Goal: Task Accomplishment & Management: Manage account settings

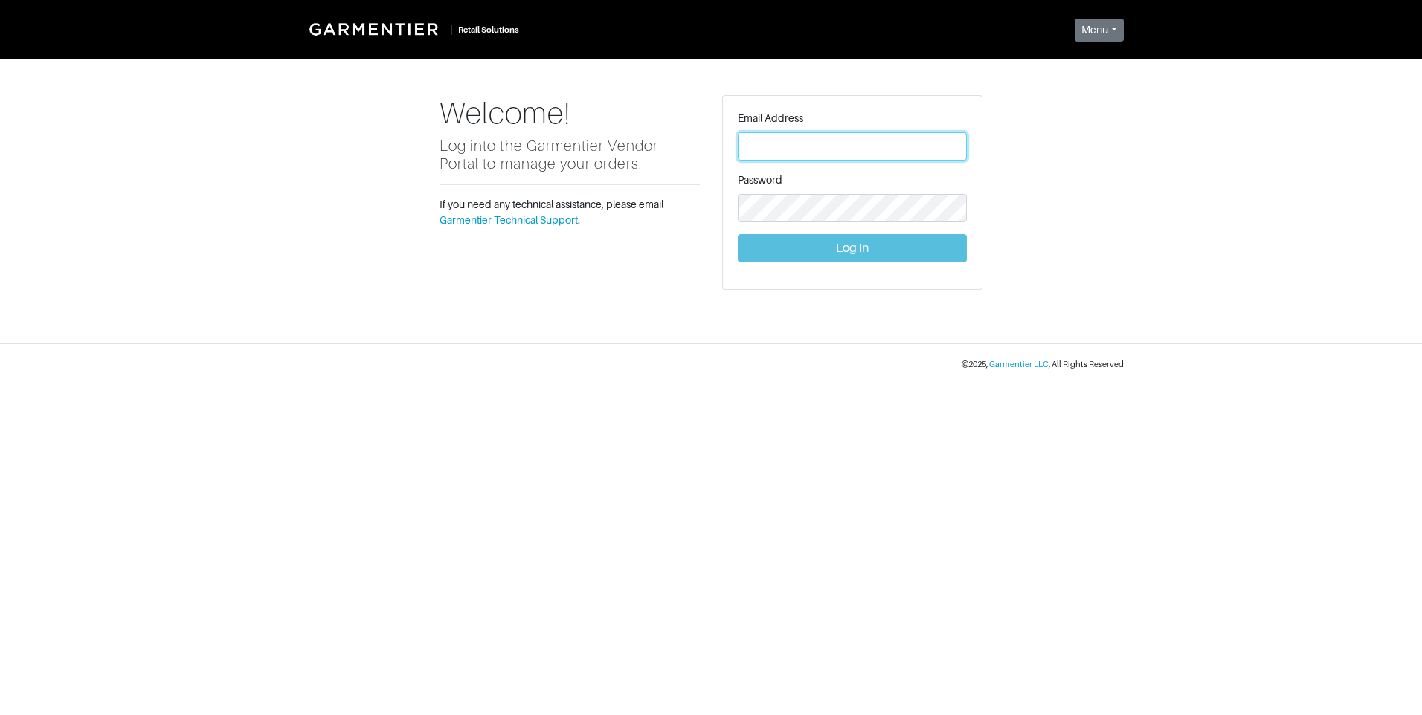
type input "Vince@garmentier.co"
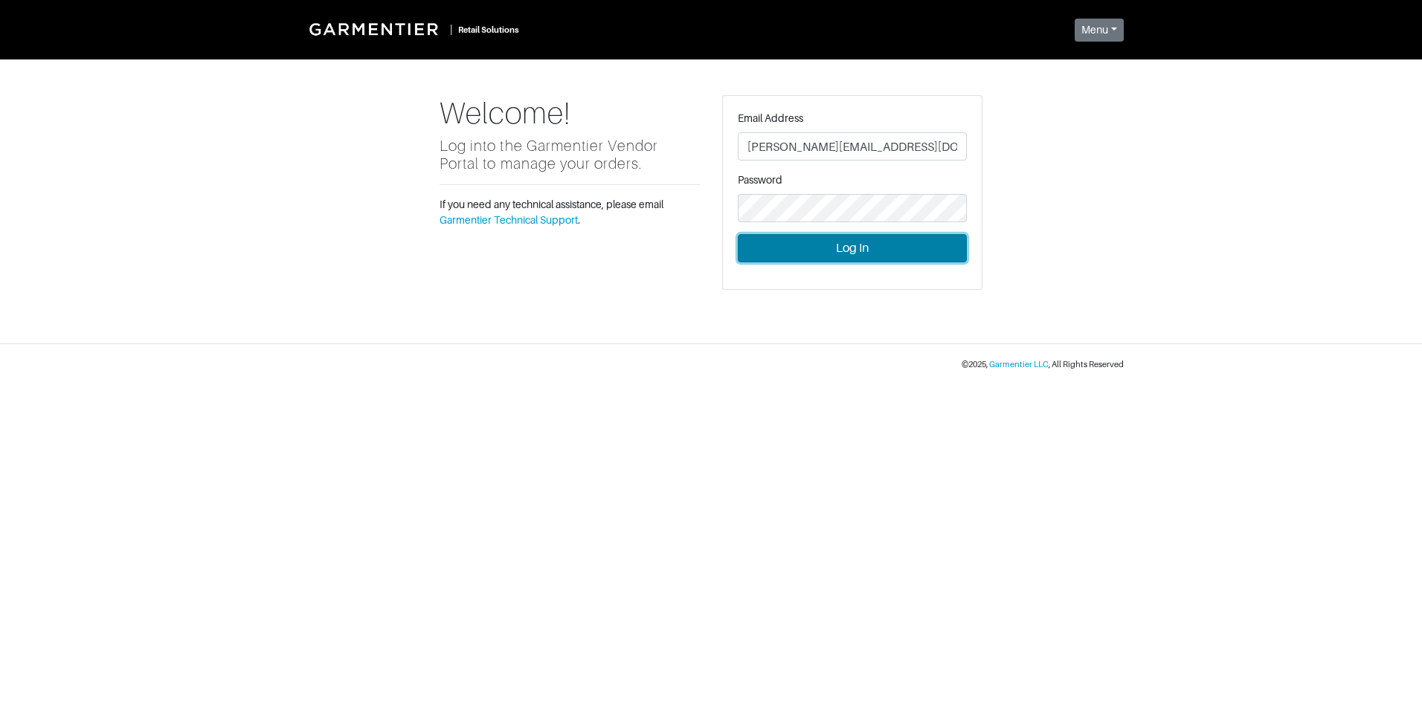
click at [847, 248] on button "Log In" at bounding box center [852, 248] width 229 height 28
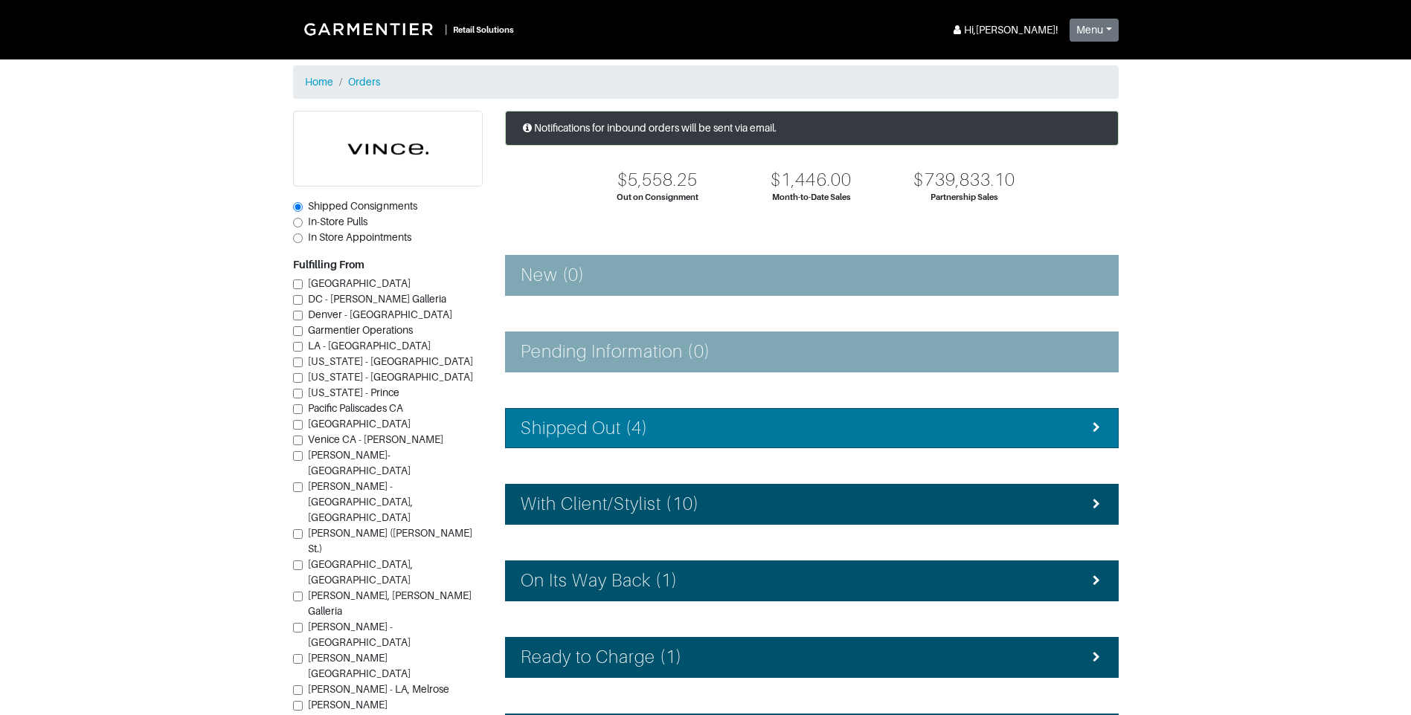
scroll to position [74, 0]
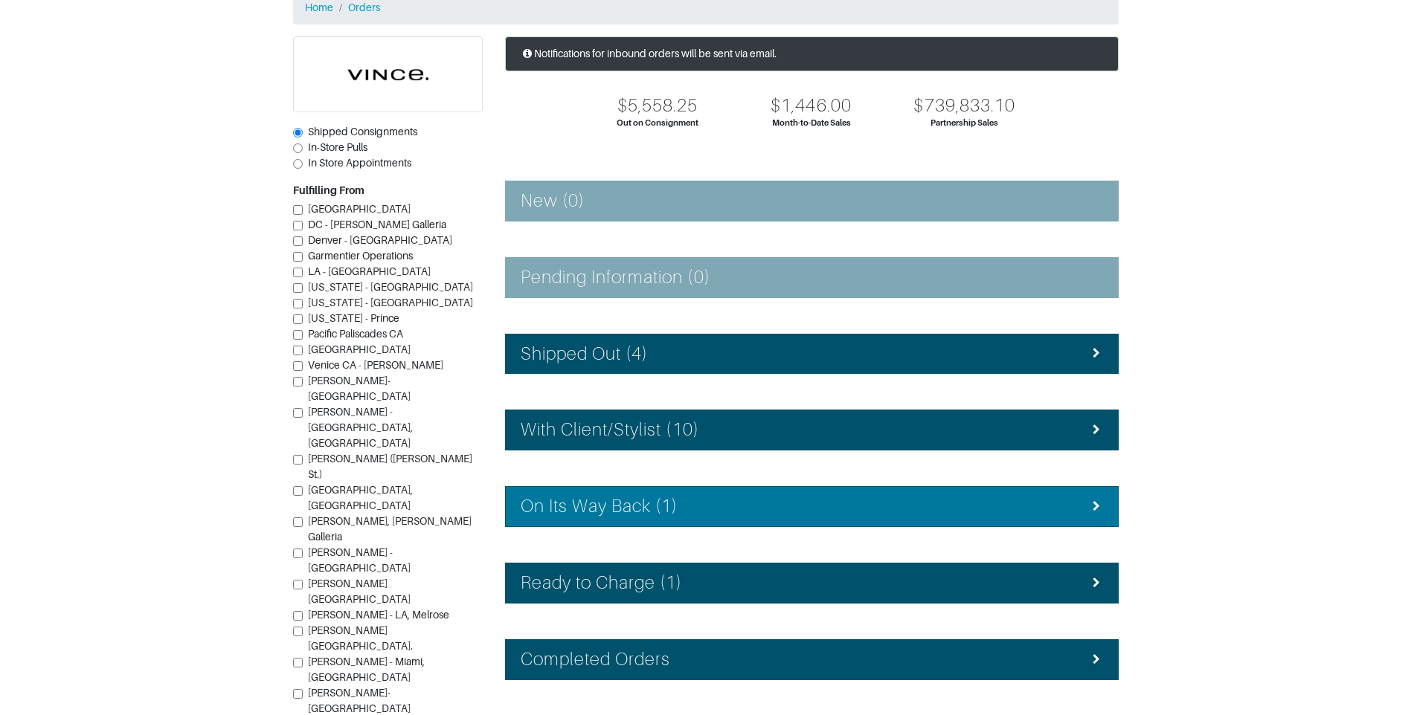
click at [776, 501] on div "On Its Way Back (1)" at bounding box center [811, 507] width 582 height 22
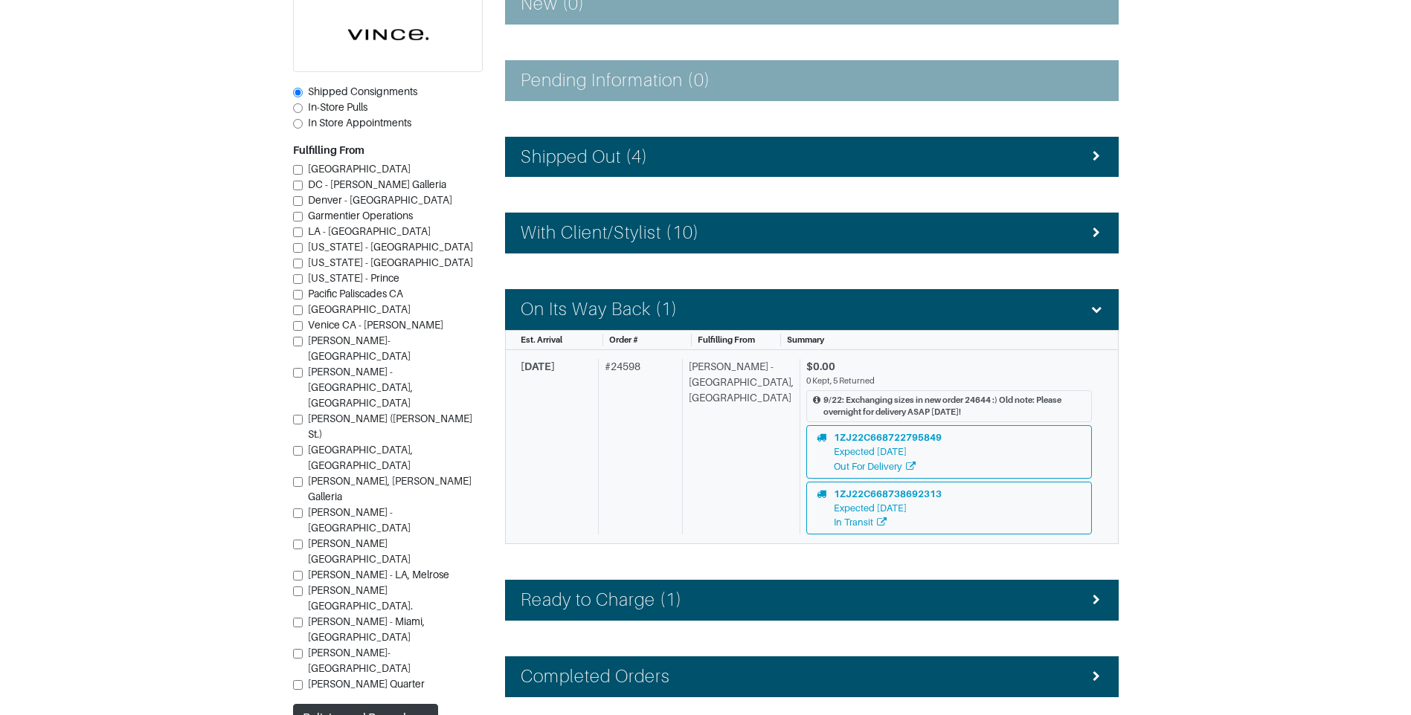
scroll to position [347, 0]
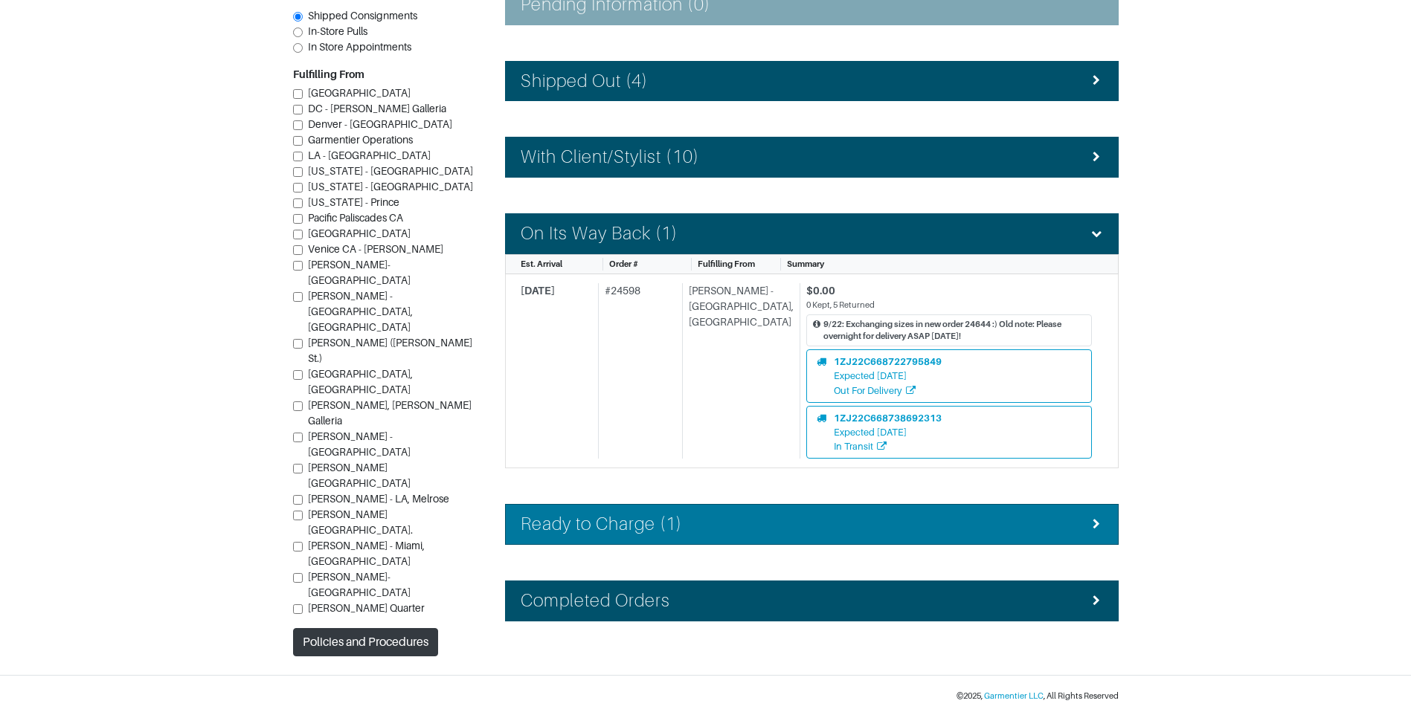
click at [758, 520] on div "Ready to Charge (1)" at bounding box center [811, 525] width 582 height 22
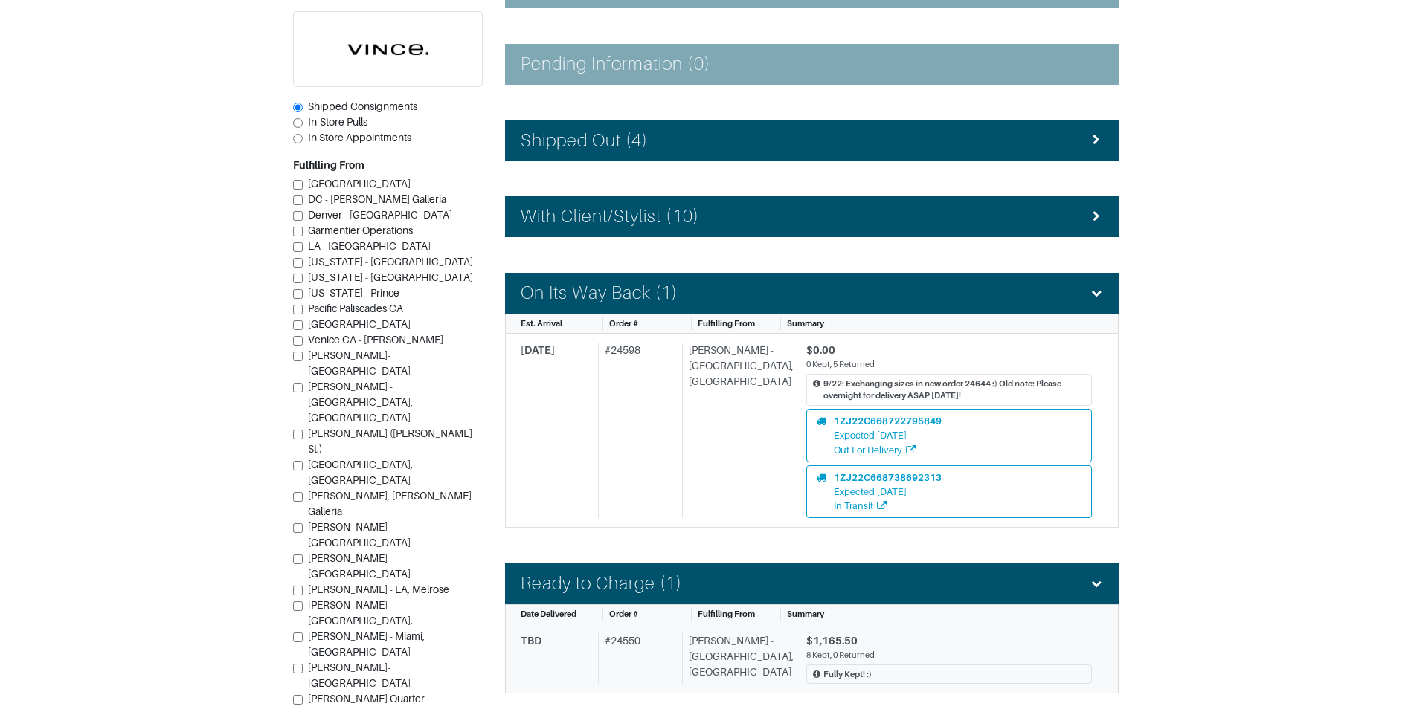
scroll to position [213, 0]
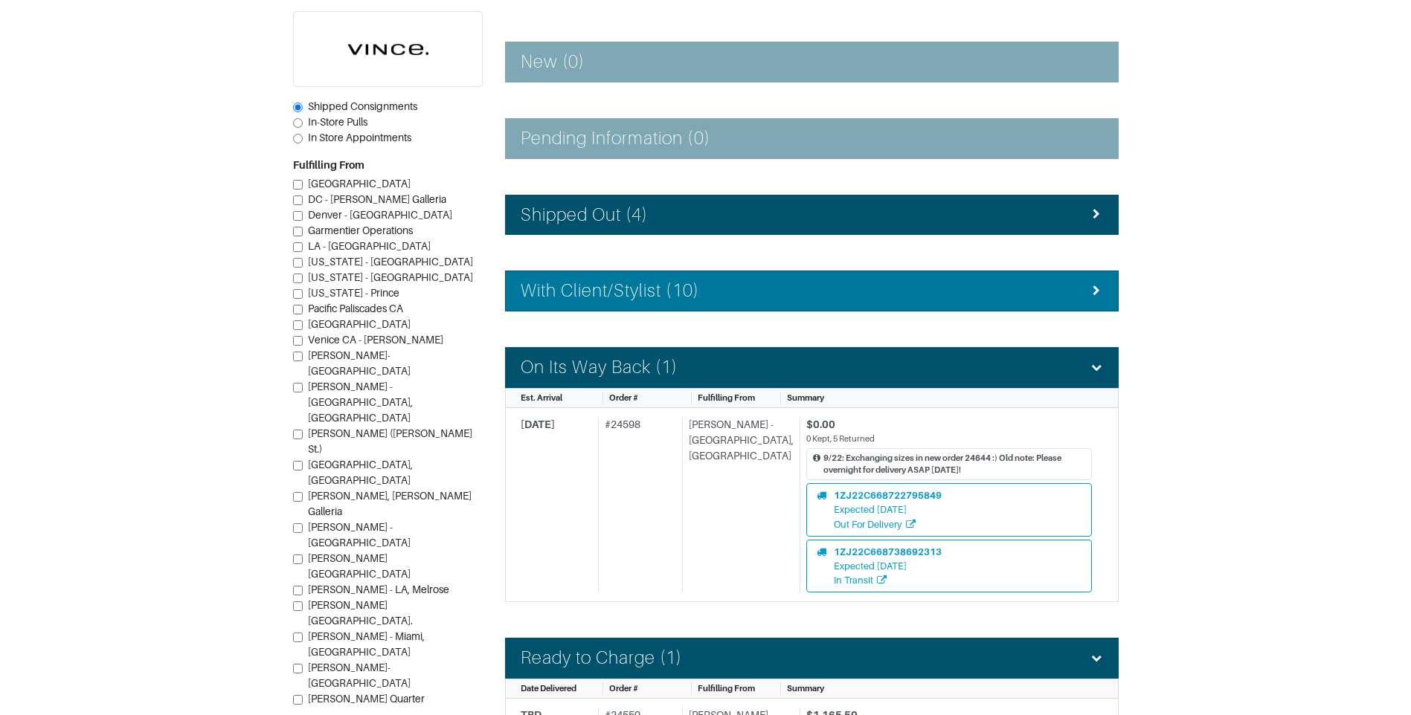
click at [709, 285] on div "With Client/Stylist (10)" at bounding box center [811, 291] width 582 height 22
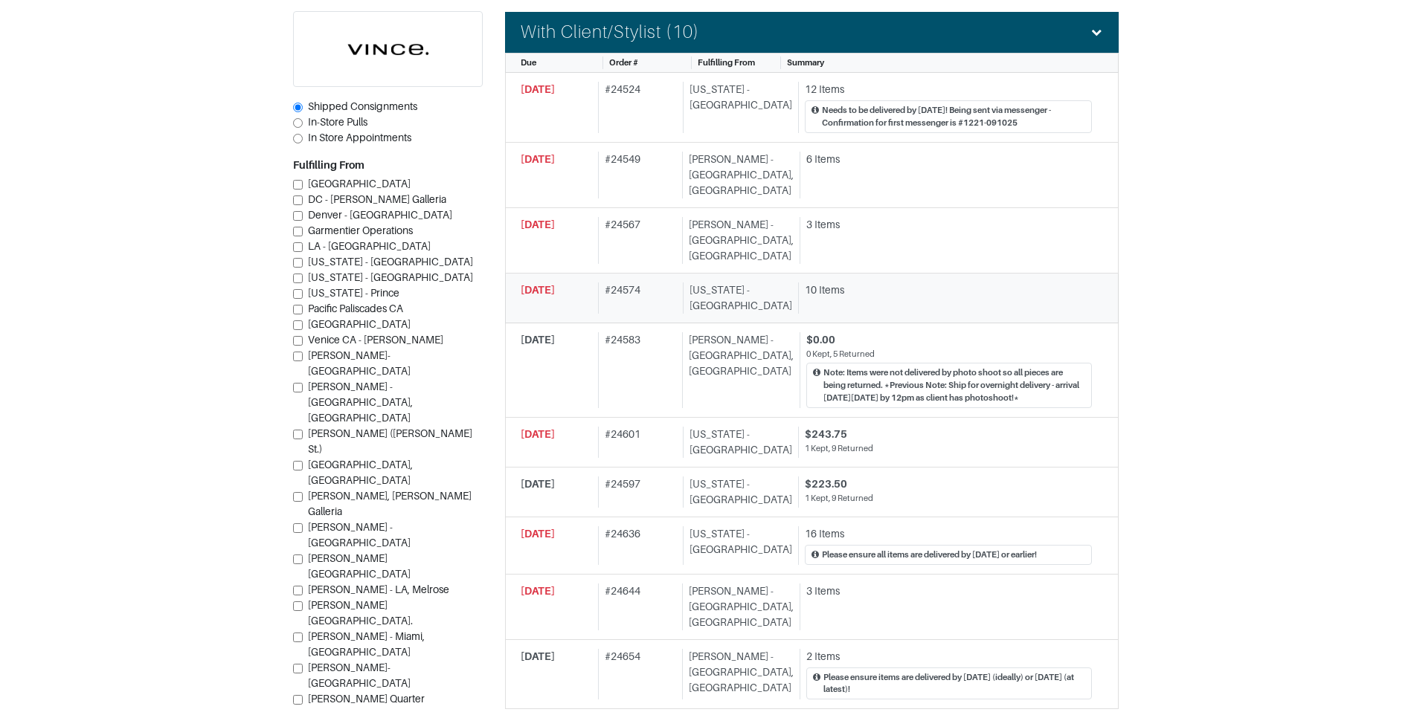
scroll to position [446, 0]
